Goal: Browse casually

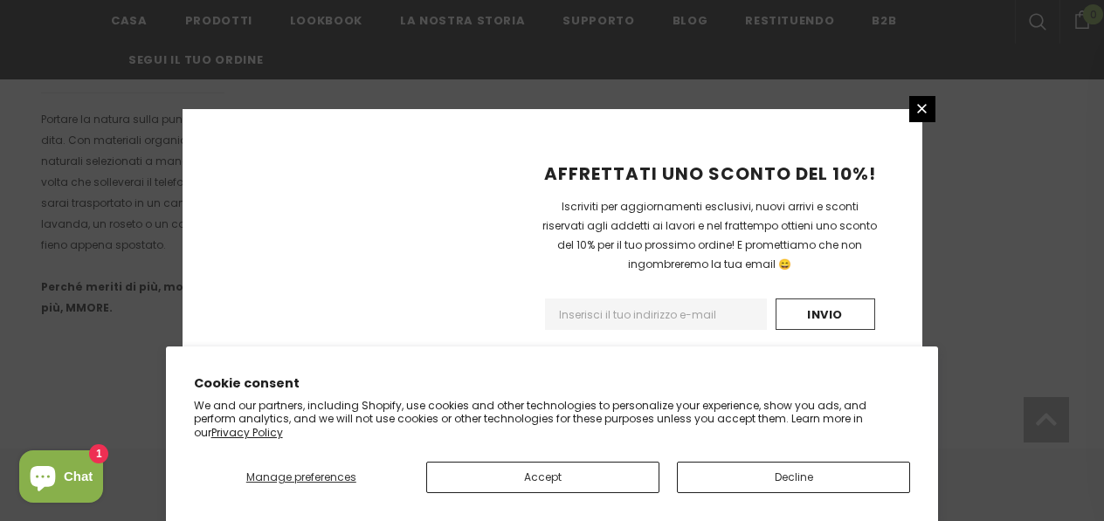
scroll to position [1305, 0]
